Goal: Information Seeking & Learning: Learn about a topic

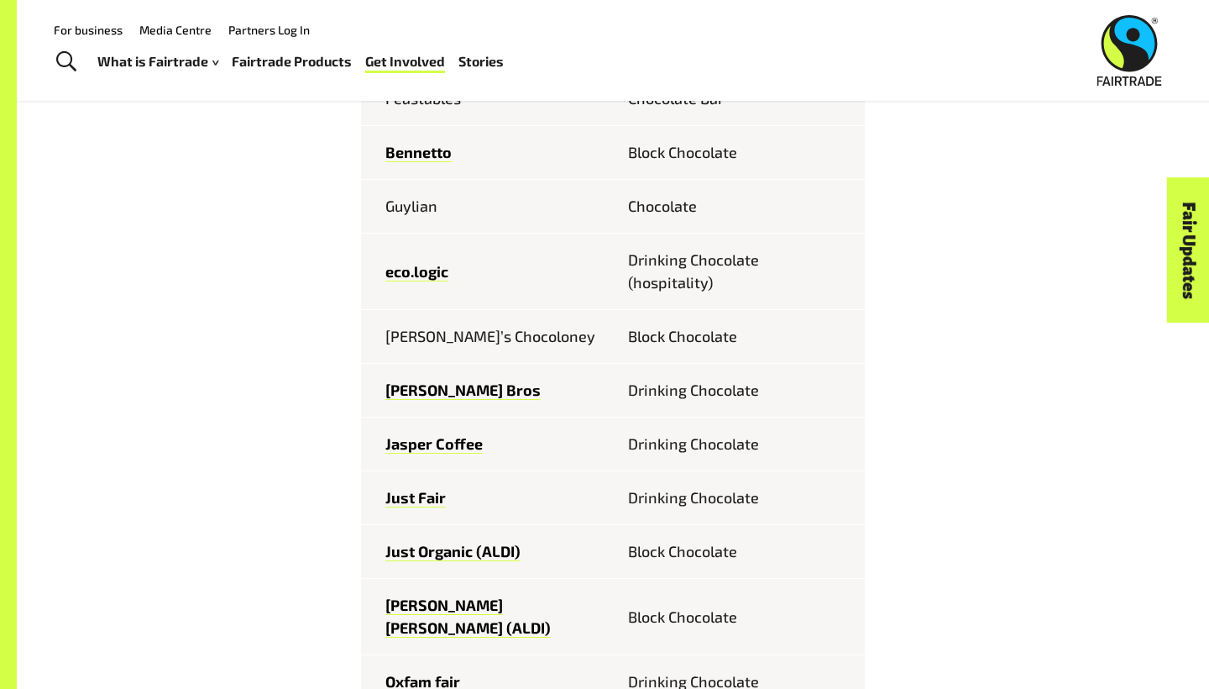
scroll to position [828, 0]
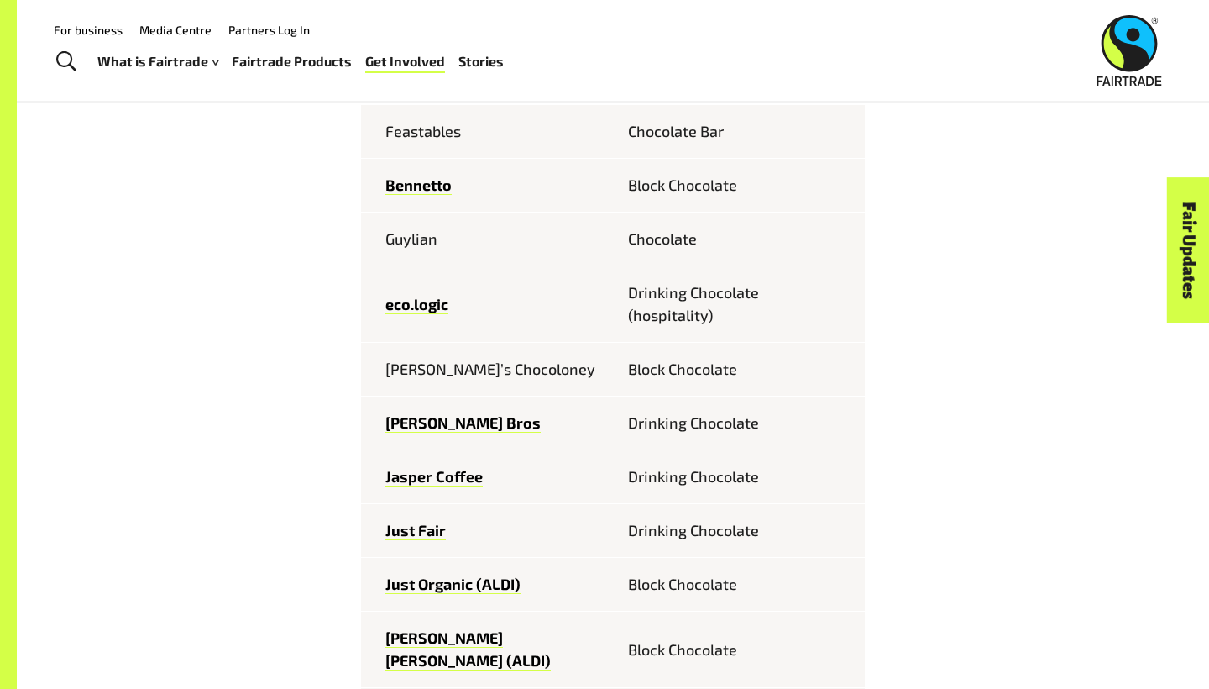
click at [679, 245] on td "Chocolate" at bounding box center [739, 239] width 252 height 54
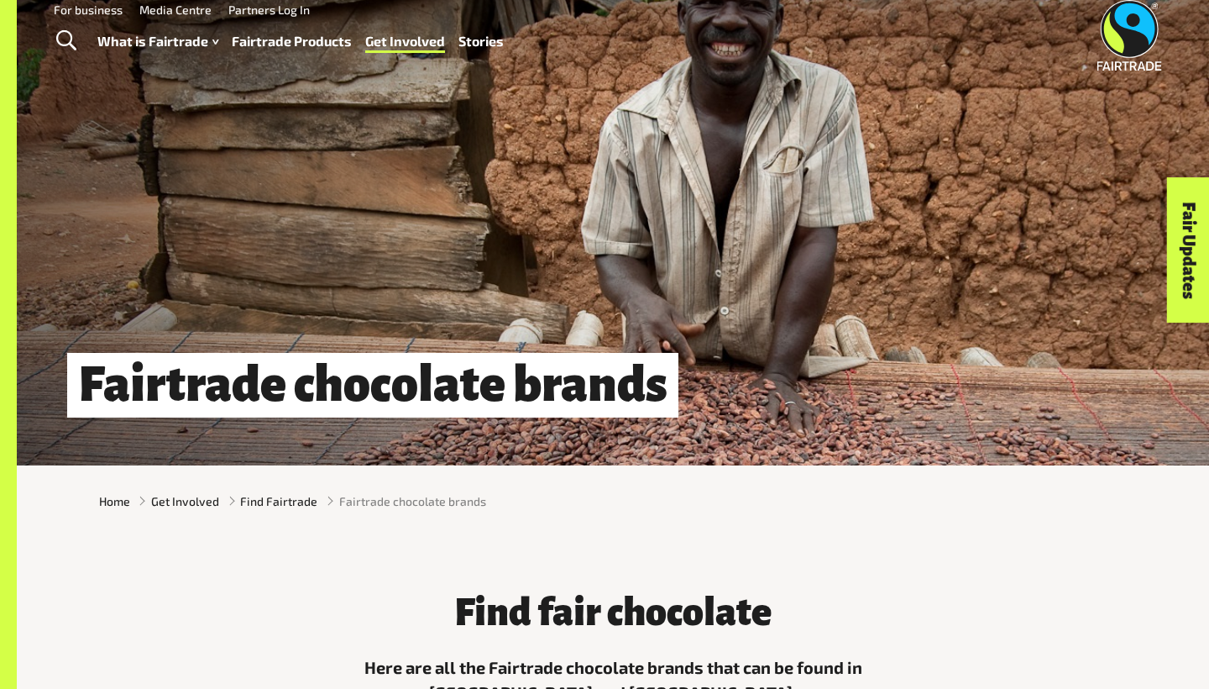
scroll to position [21, 0]
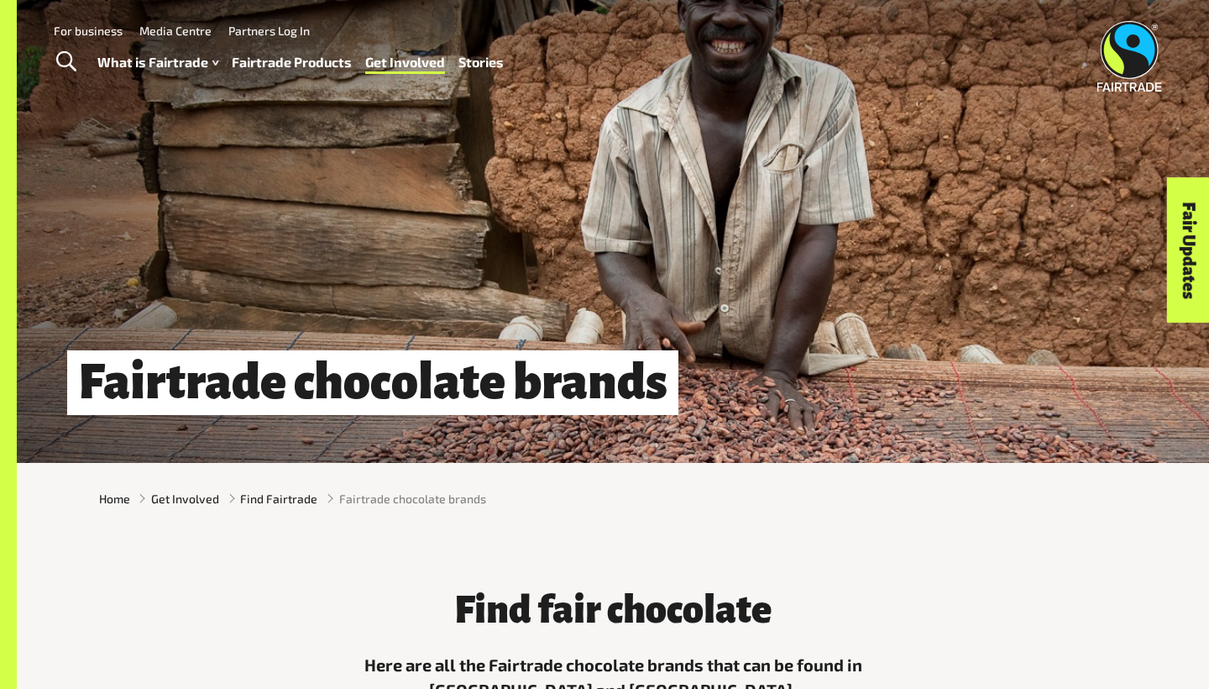
click at [310, 68] on link "Fairtrade Products" at bounding box center [292, 62] width 120 height 24
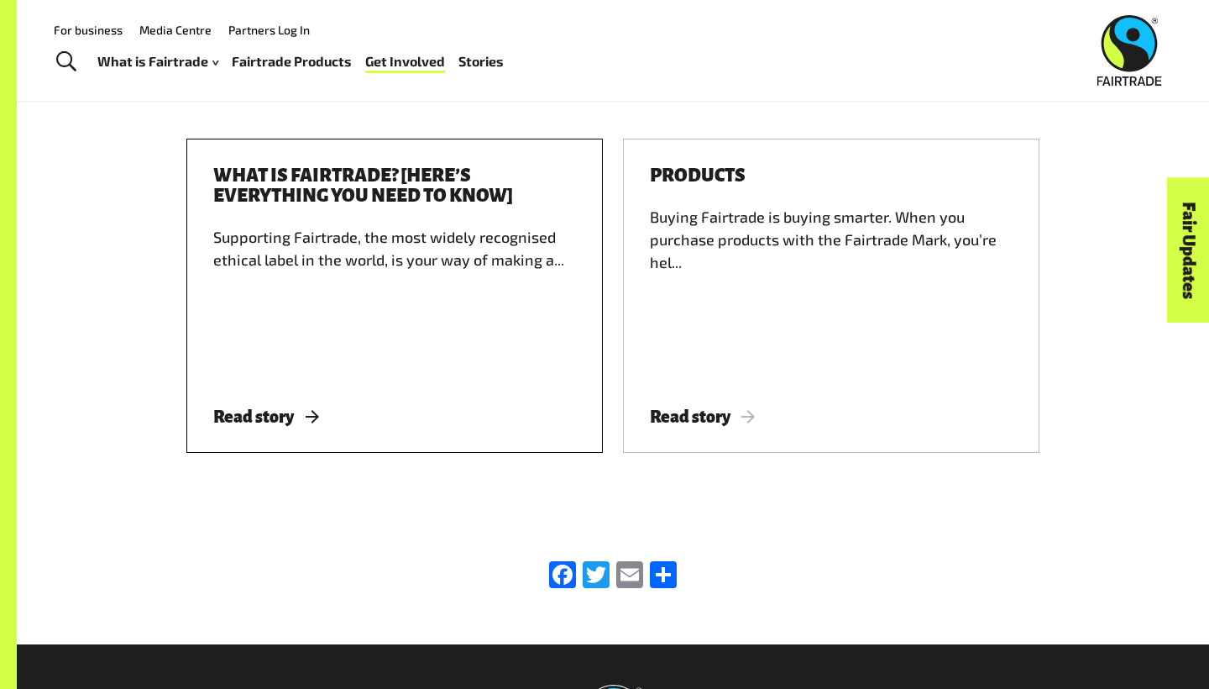
scroll to position [2631, 0]
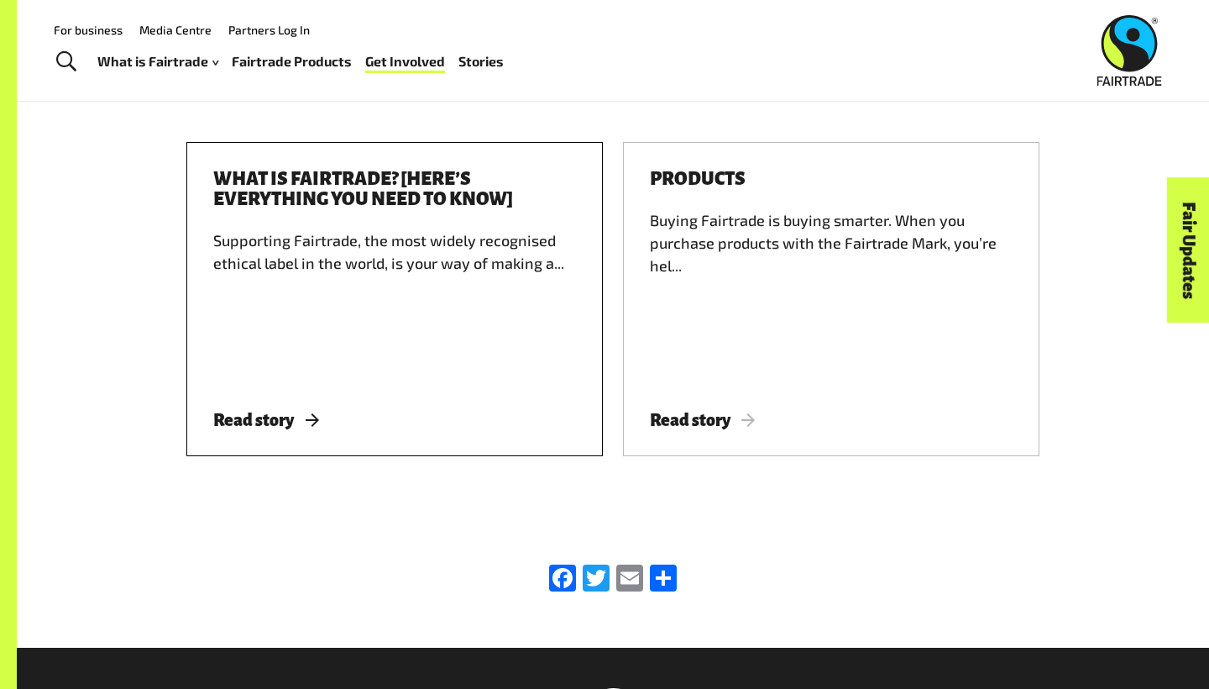
click at [342, 263] on div "Supporting Fairtrade, the most widely recognised ethical label in the world, is…" at bounding box center [394, 304] width 363 height 151
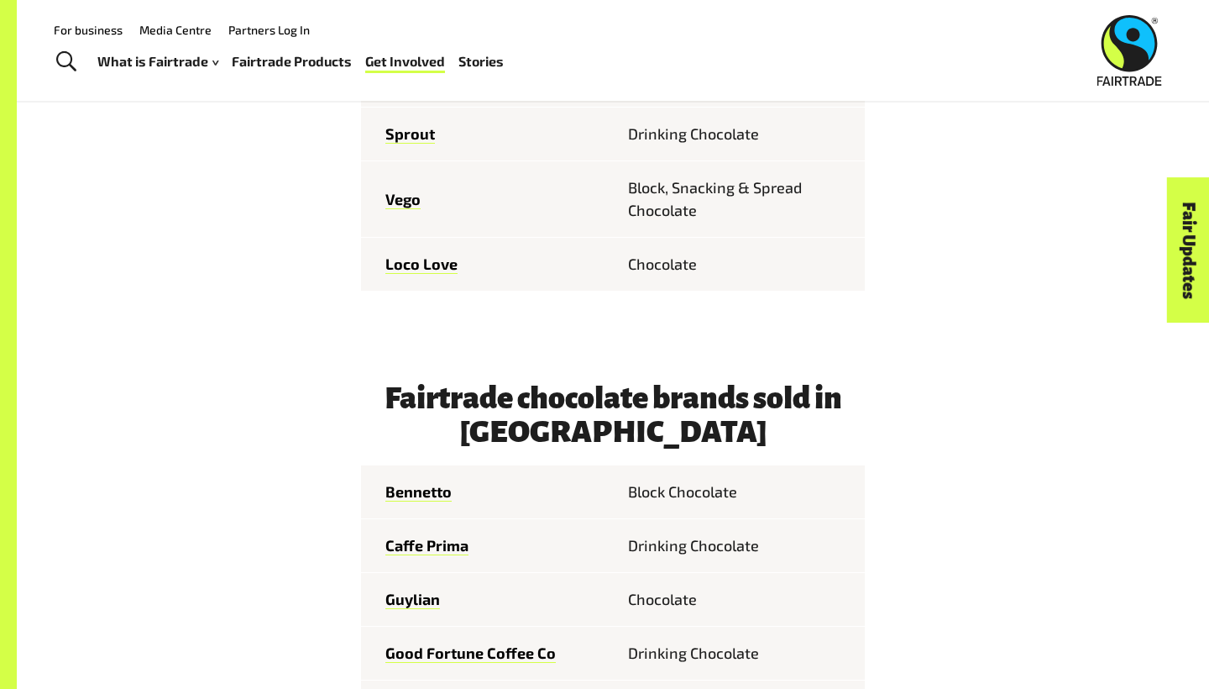
scroll to position [1513, 0]
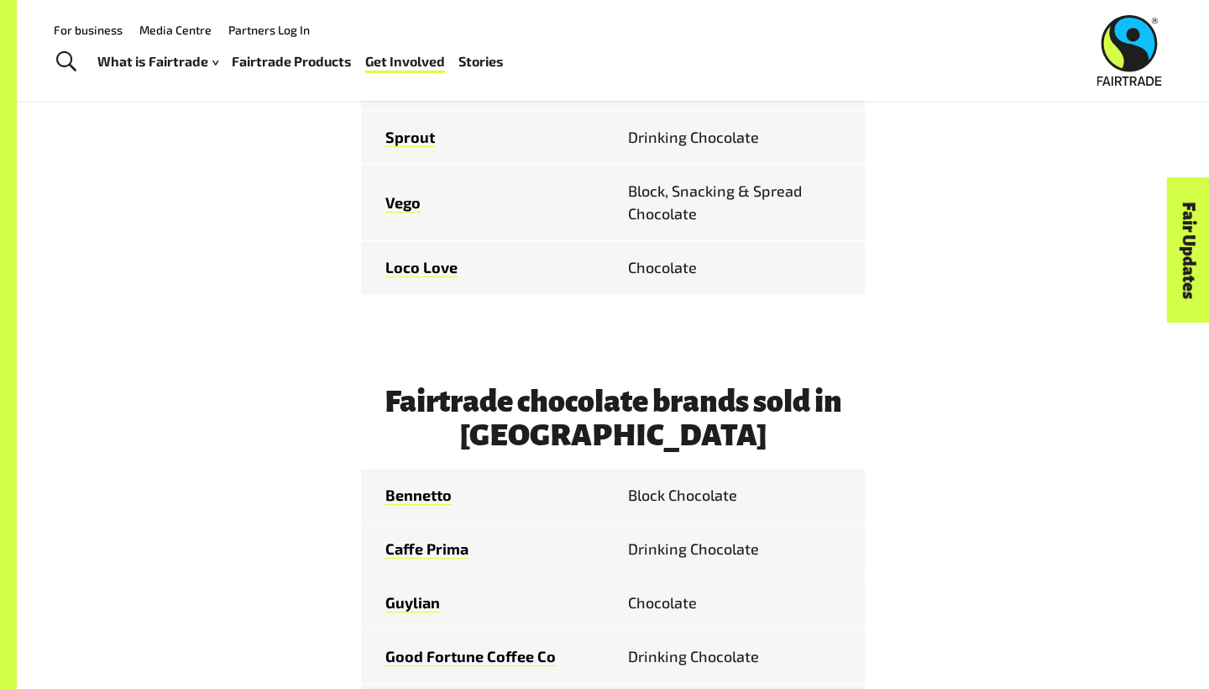
click at [656, 532] on td "Drinking Chocolate" at bounding box center [739, 549] width 252 height 54
click at [448, 522] on td "Caffe Prima" at bounding box center [487, 549] width 252 height 54
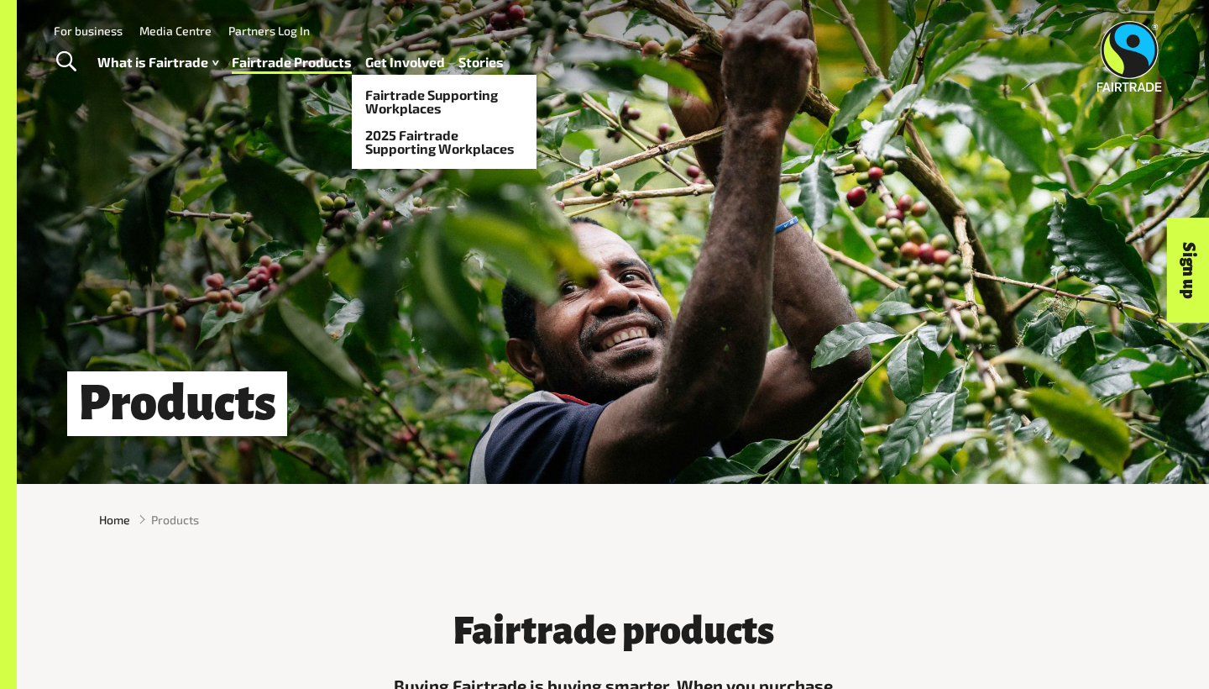
click at [391, 63] on link "Get Involved" at bounding box center [405, 62] width 80 height 24
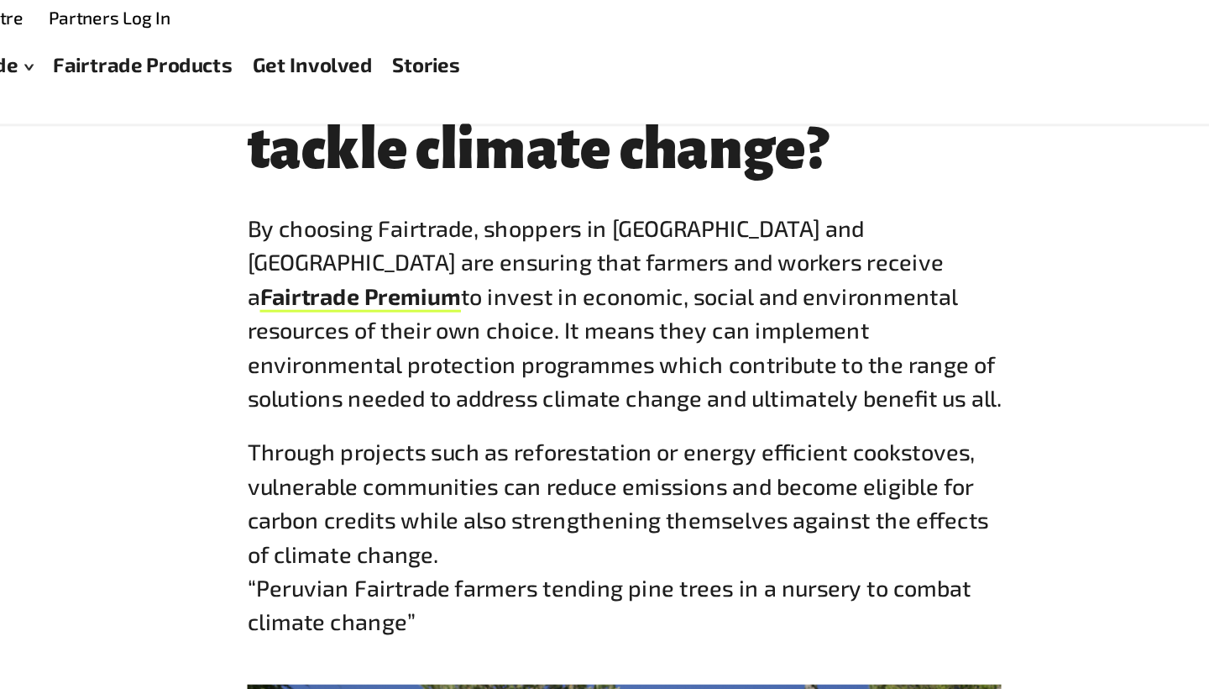
scroll to position [1973, 0]
